Goal: Find specific page/section: Find specific page/section

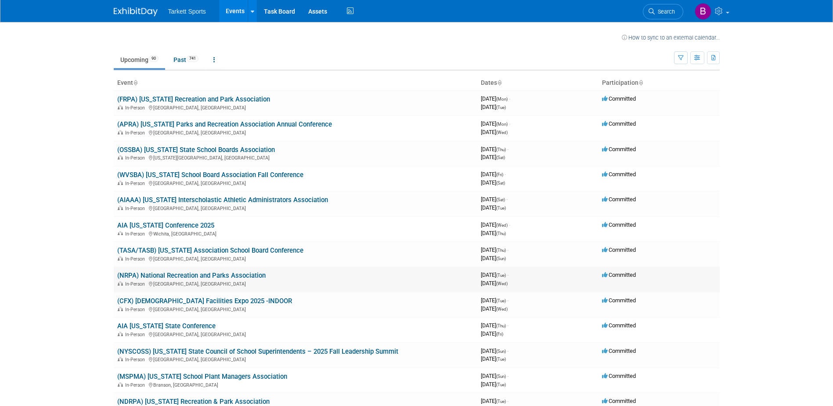
click at [212, 277] on link "(NRPA) National Recreation and Parks Association" at bounding box center [191, 275] width 148 height 8
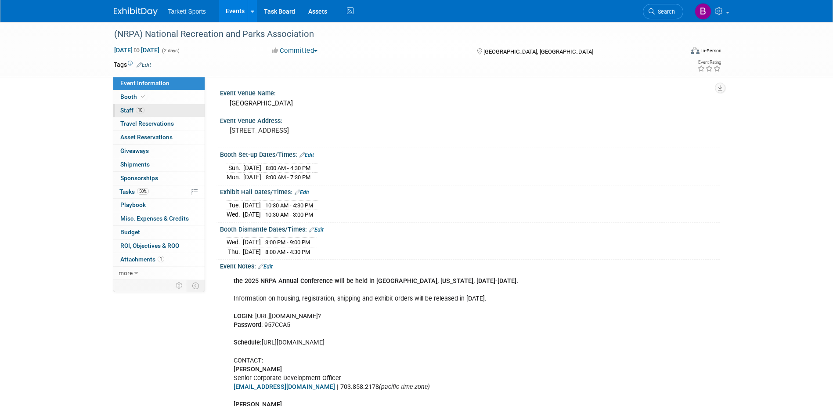
click at [128, 113] on span "Staff 10" at bounding box center [132, 110] width 24 height 7
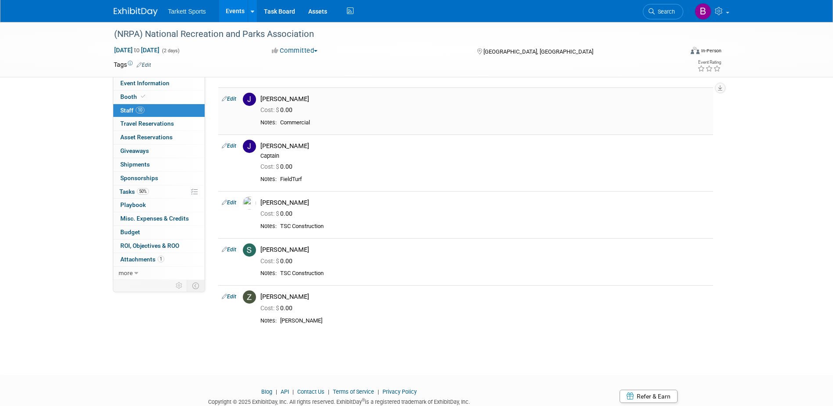
scroll to position [308, 0]
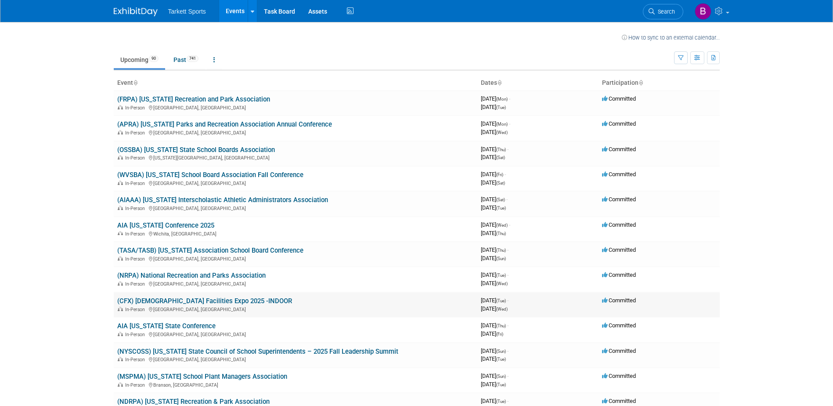
click at [227, 302] on link "(CFX) [DEMOGRAPHIC_DATA] Facilities Expo 2025 -INDOOR" at bounding box center [204, 301] width 175 height 8
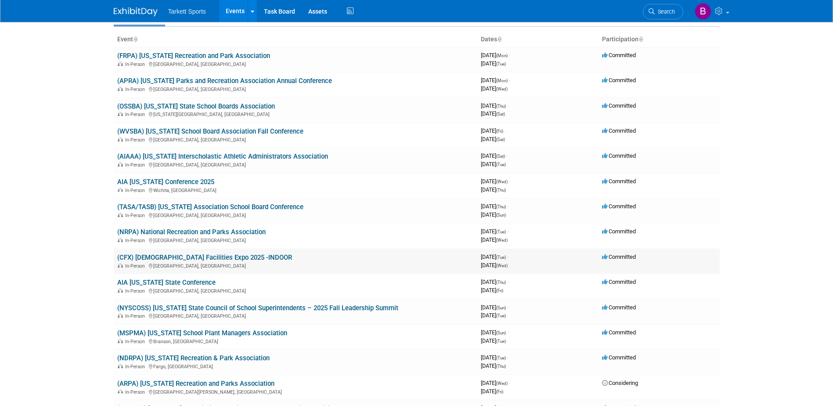
scroll to position [44, 0]
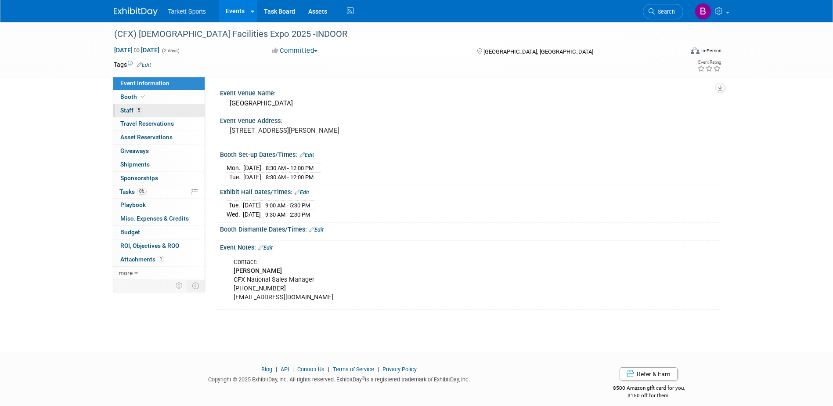
click at [129, 109] on span "Staff 5" at bounding box center [131, 110] width 22 height 7
